Goal: Information Seeking & Learning: Learn about a topic

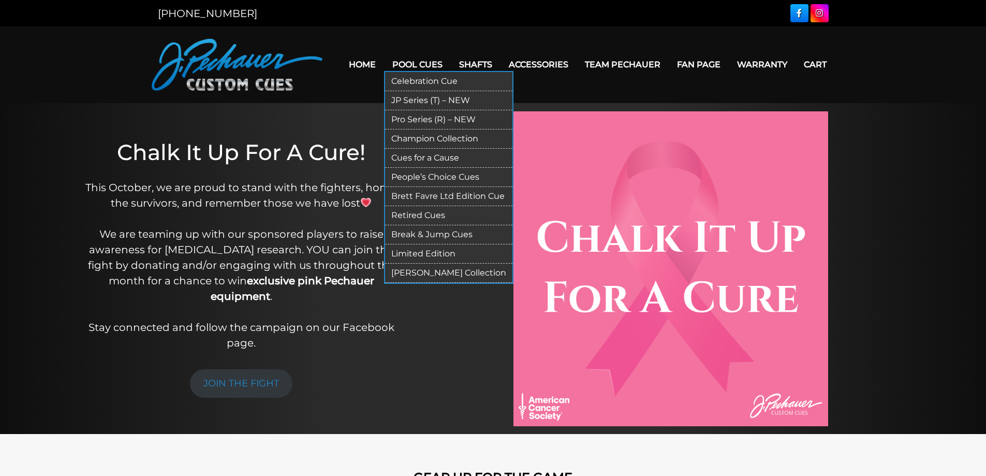
click at [426, 253] on link "Limited Edition" at bounding box center [448, 253] width 127 height 19
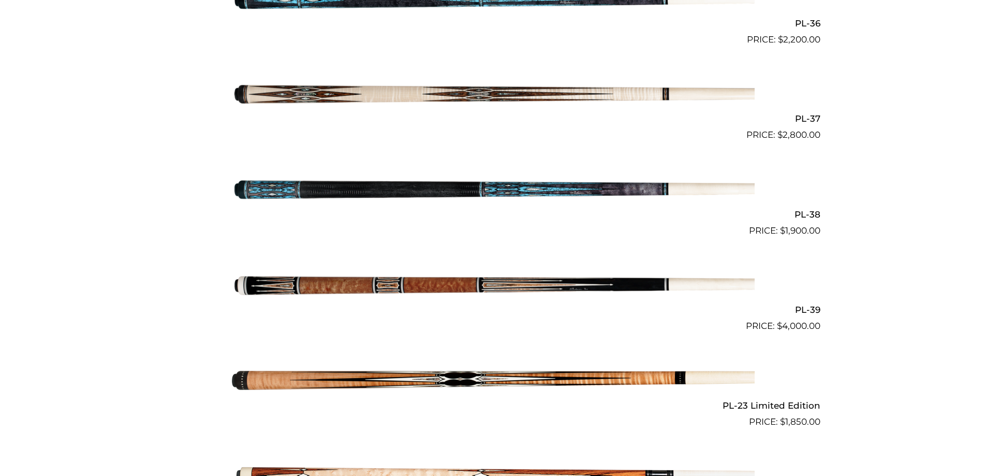
scroll to position [1068, 0]
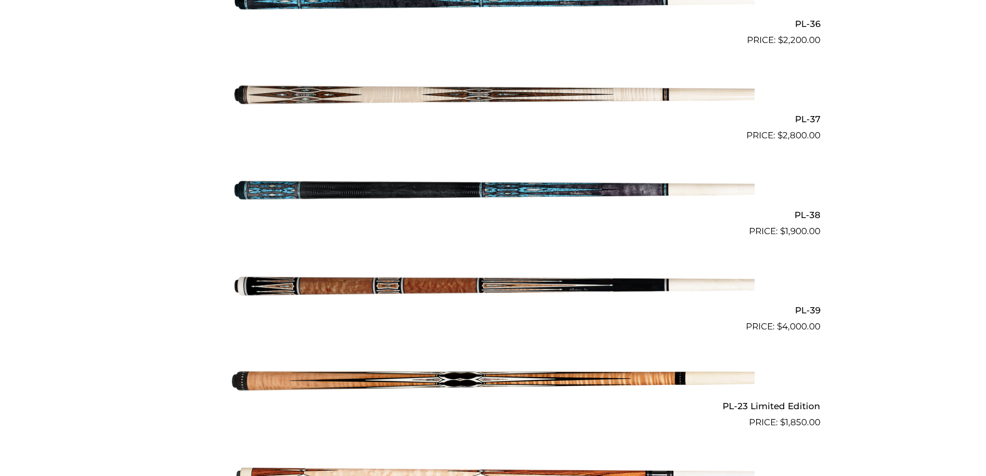
click at [376, 286] on img at bounding box center [493, 285] width 523 height 87
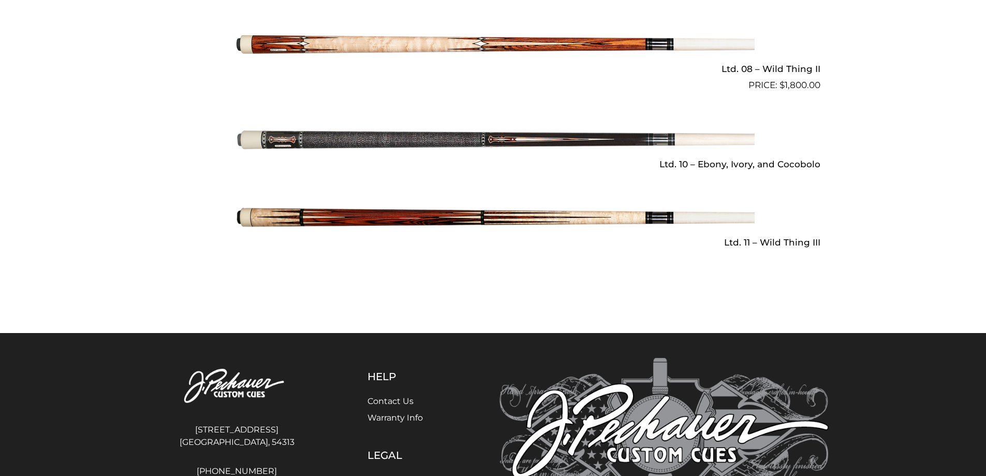
scroll to position [1489, 0]
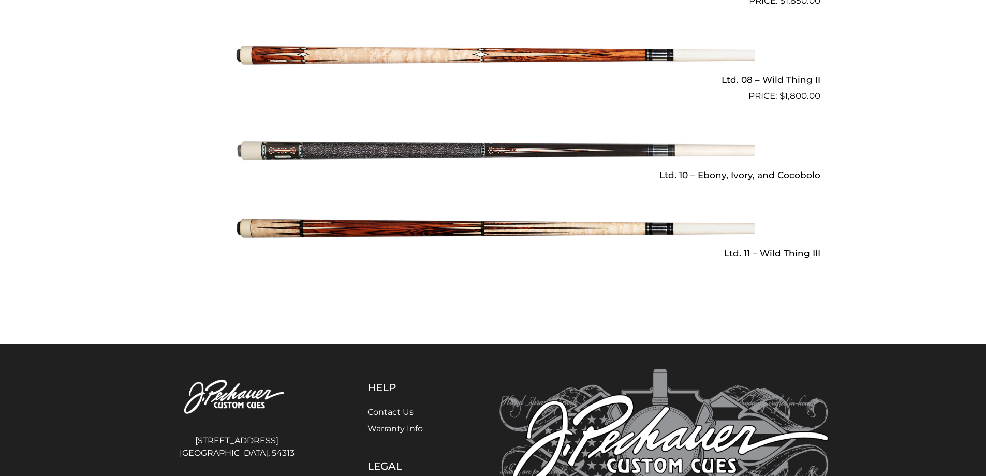
click at [344, 145] on img at bounding box center [493, 150] width 523 height 87
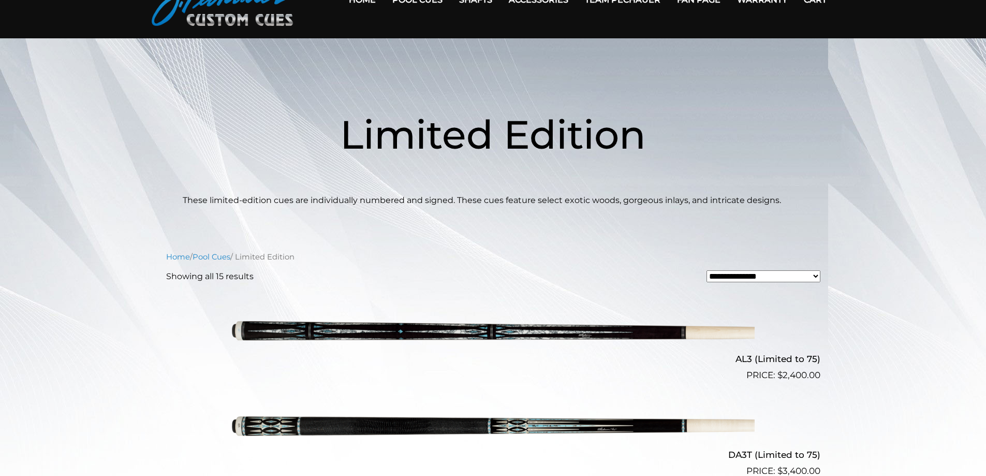
scroll to position [40, 0]
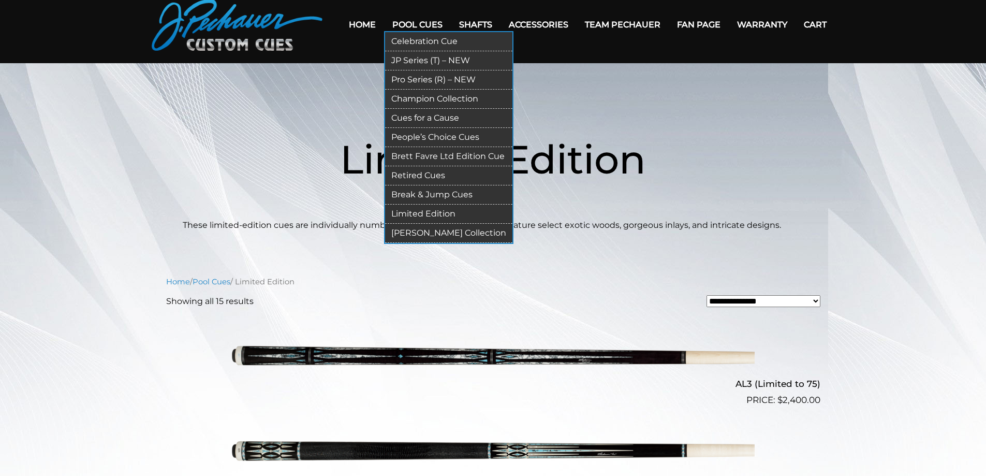
click at [421, 139] on link "People’s Choice Cues" at bounding box center [448, 137] width 127 height 19
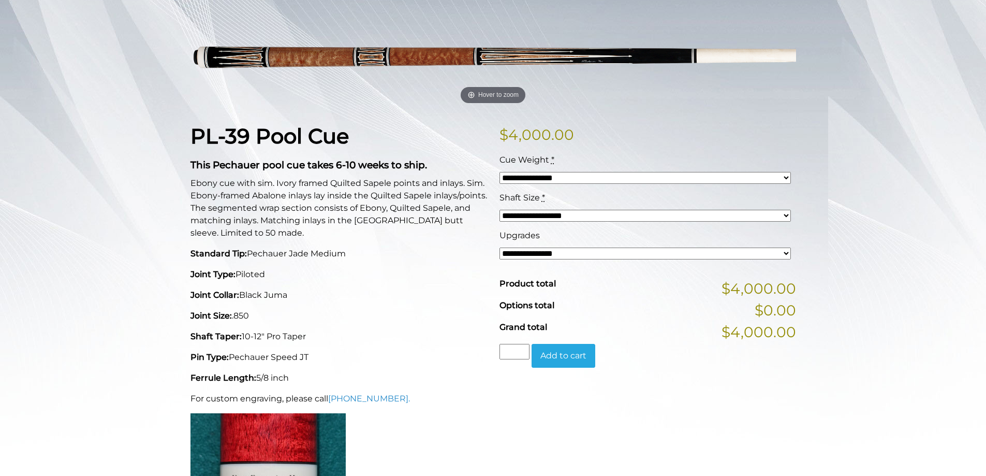
scroll to position [155, 0]
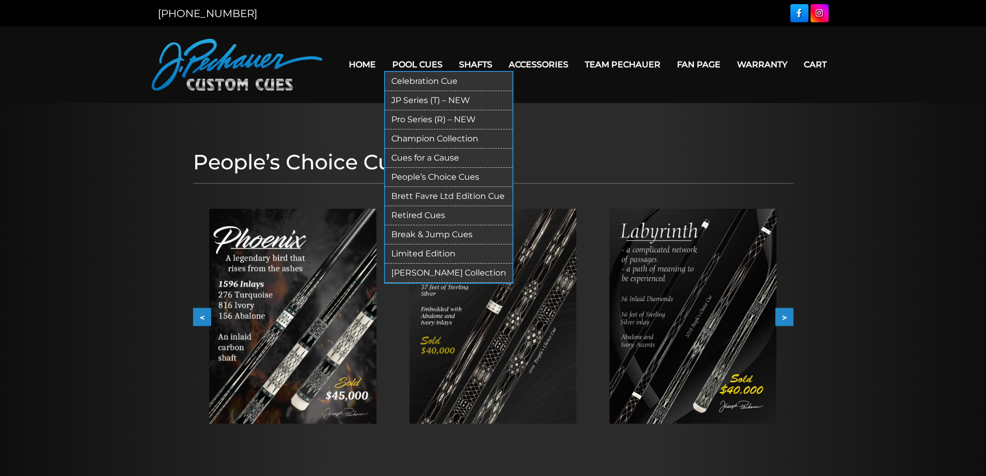
click at [420, 84] on link "Celebration Cue" at bounding box center [448, 81] width 127 height 19
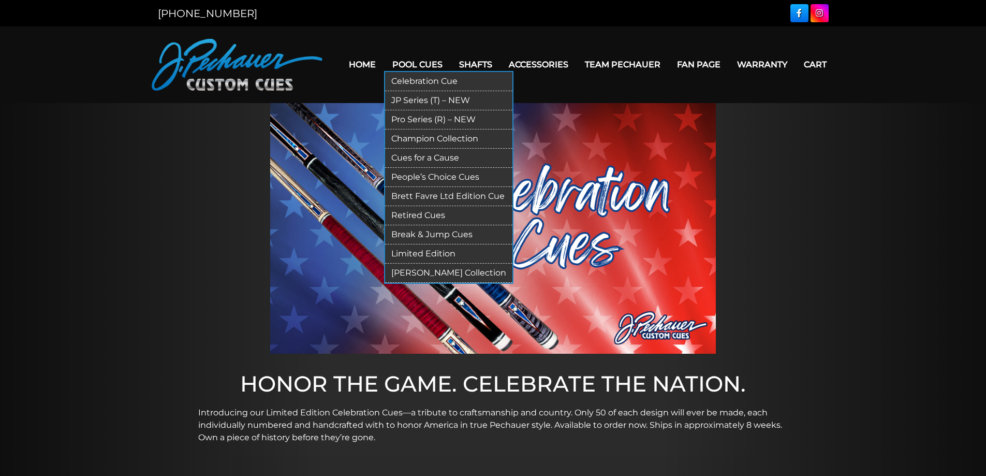
click at [400, 122] on link "Pro Series (R) – NEW" at bounding box center [448, 119] width 127 height 19
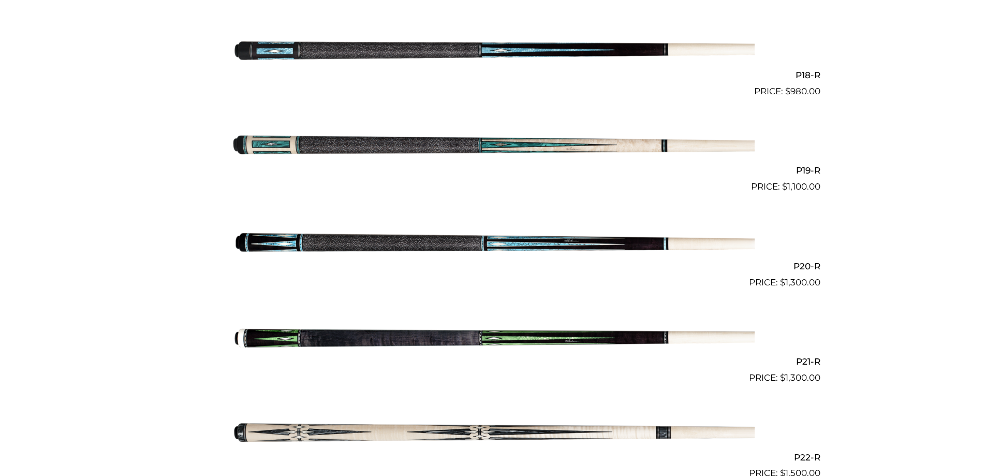
scroll to position [1954, 0]
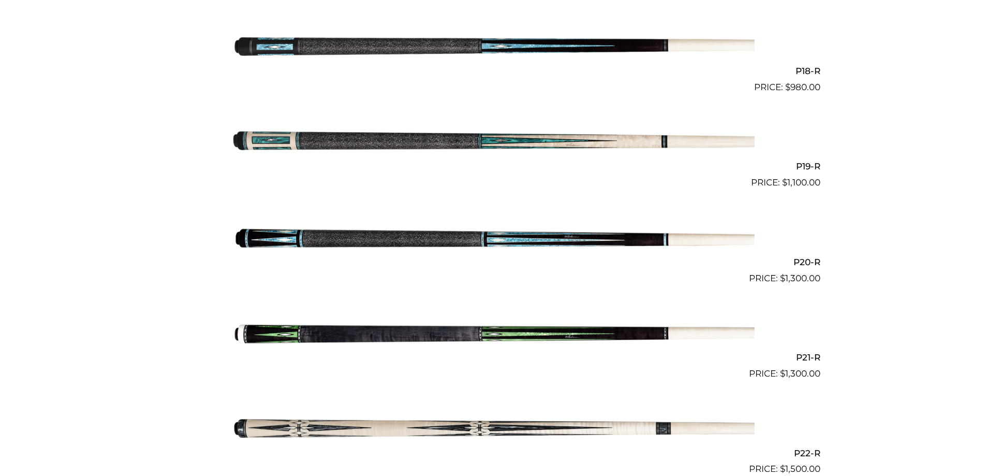
click at [333, 153] on img at bounding box center [493, 141] width 523 height 87
click at [310, 336] on img at bounding box center [493, 332] width 523 height 87
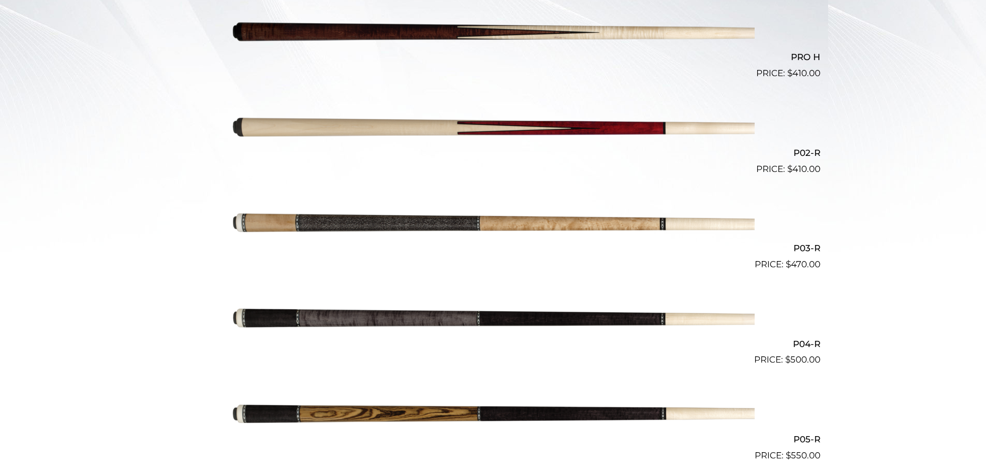
scroll to position [0, 0]
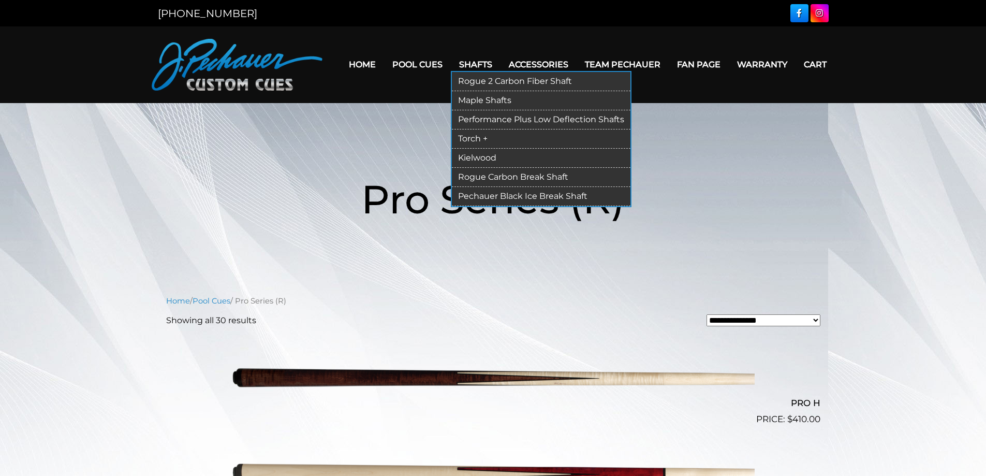
click at [473, 62] on link "Shafts" at bounding box center [476, 64] width 50 height 26
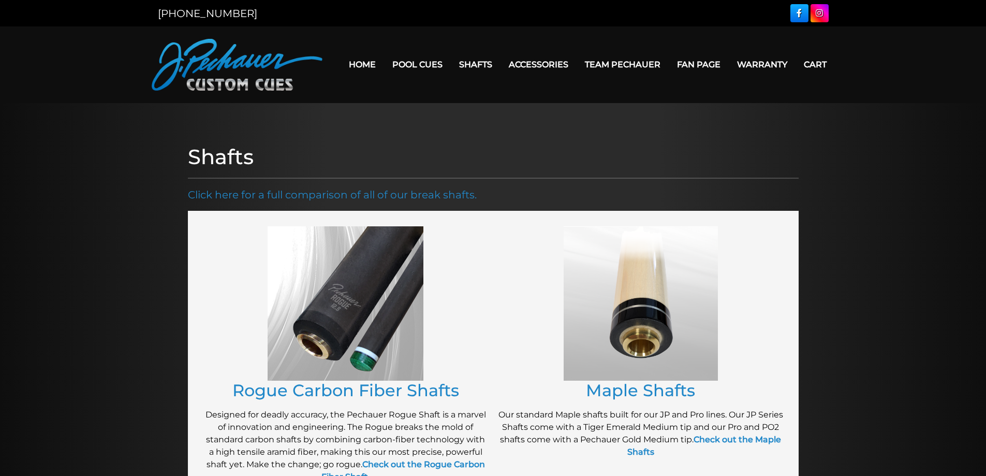
click at [335, 277] on img at bounding box center [346, 303] width 156 height 154
click at [326, 385] on link "Rogue Carbon Fiber Shafts" at bounding box center [345, 390] width 227 height 20
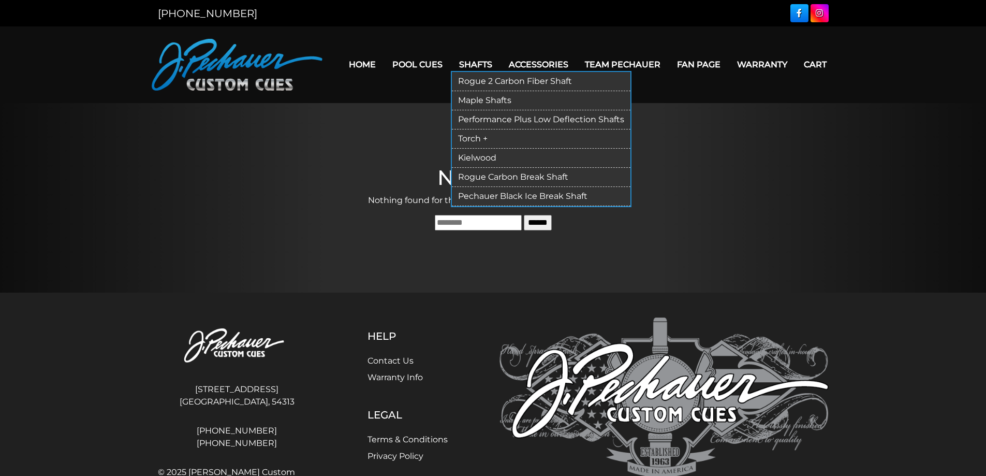
click at [486, 80] on link "Rogue 2 Carbon Fiber Shaft" at bounding box center [541, 81] width 179 height 19
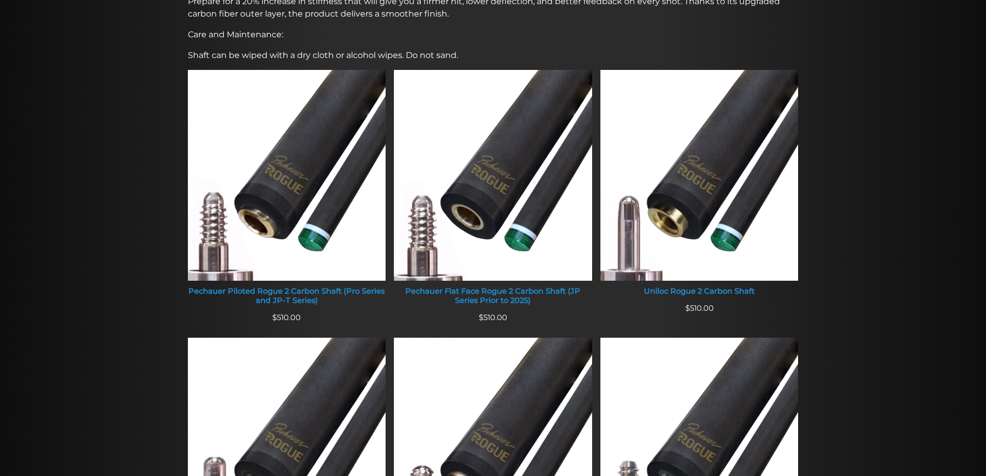
scroll to position [337, 0]
